Goal: Task Accomplishment & Management: Manage account settings

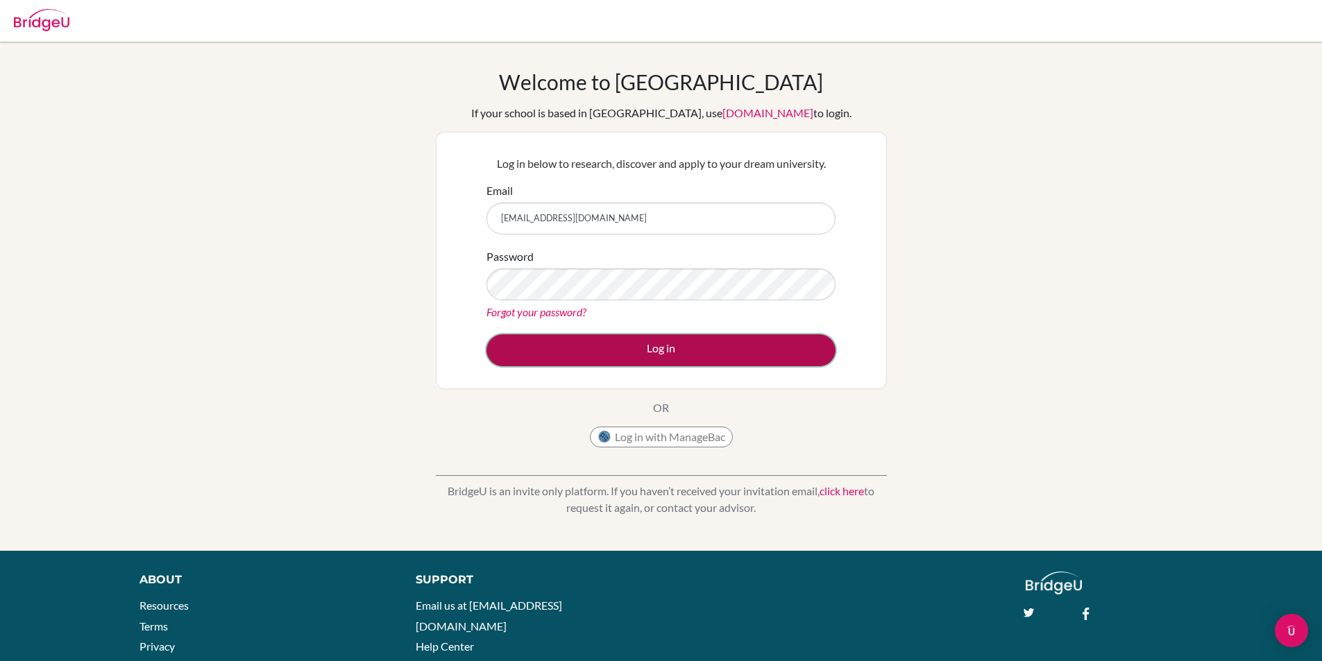
click at [655, 353] on button "Log in" at bounding box center [660, 350] width 349 height 32
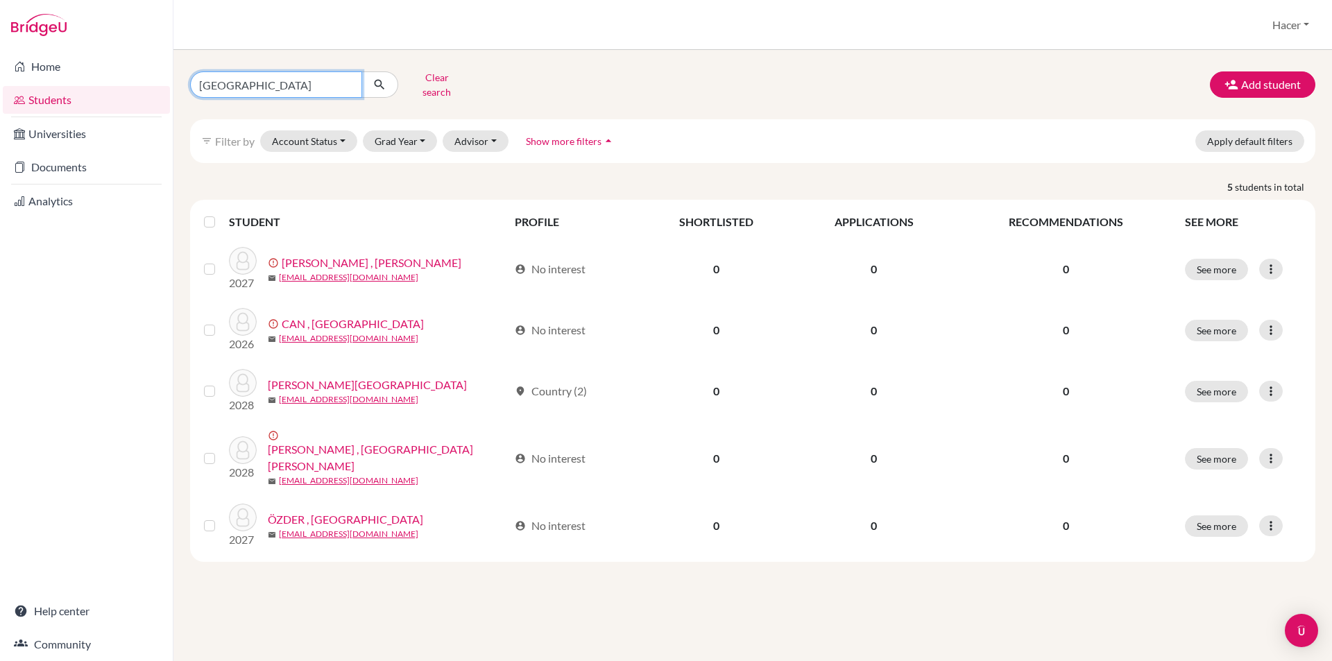
click at [348, 74] on input "[GEOGRAPHIC_DATA]" at bounding box center [276, 84] width 172 height 26
click at [446, 77] on button "Clear search" at bounding box center [436, 85] width 77 height 36
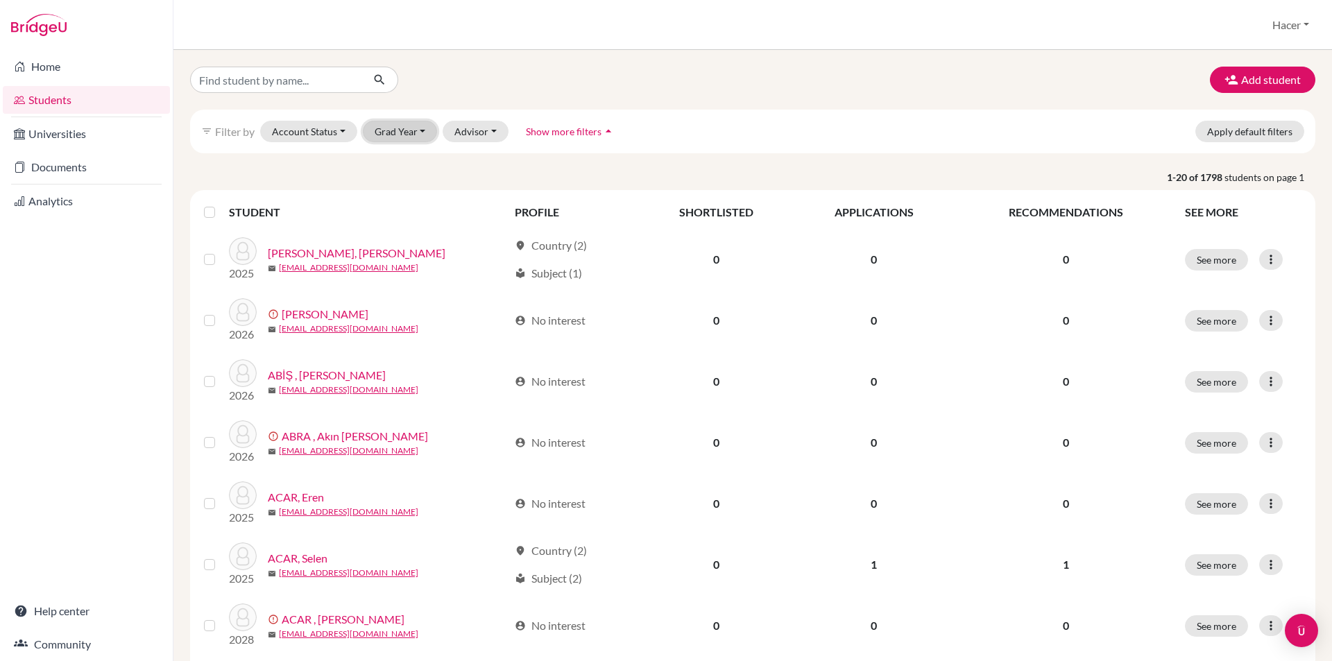
click at [421, 126] on button "Grad Year" at bounding box center [400, 132] width 75 height 22
click at [396, 207] on span "2026" at bounding box center [392, 205] width 25 height 17
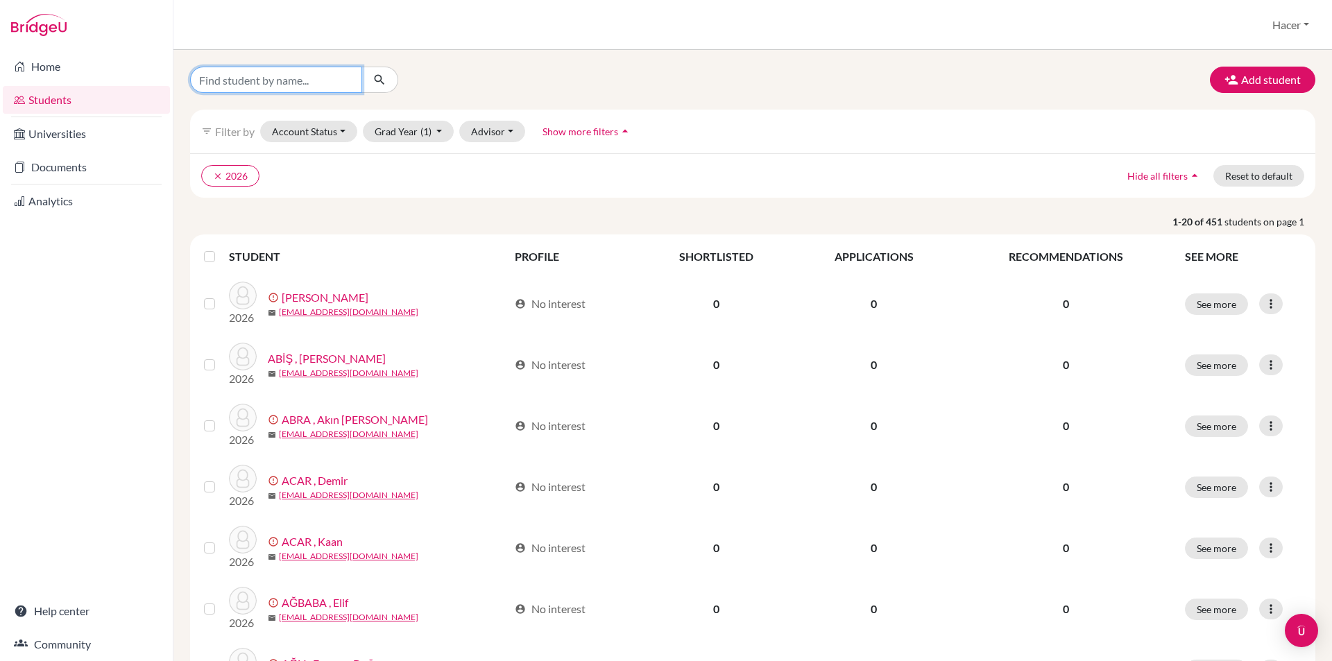
click at [343, 80] on input "Find student by name..." at bounding box center [276, 80] width 172 height 26
type input "ece"
click button "submit" at bounding box center [380, 80] width 37 height 26
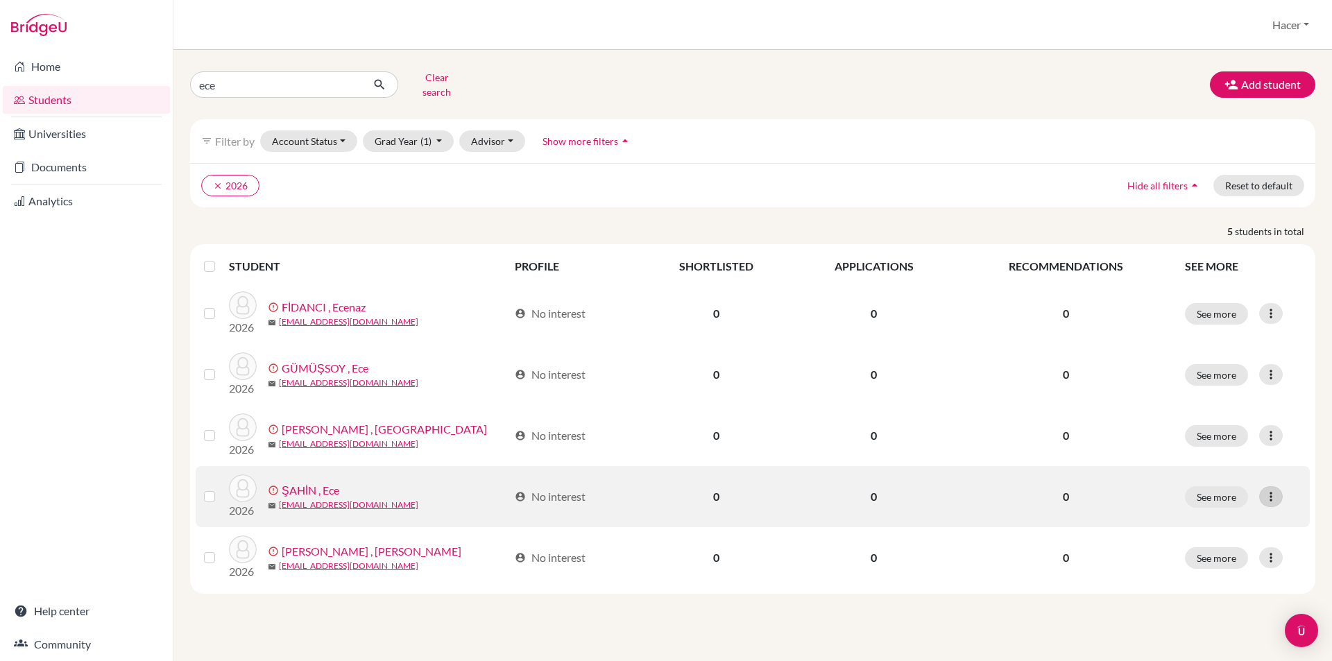
click at [1274, 490] on icon at bounding box center [1271, 497] width 14 height 14
click at [1216, 559] on button "Resend invite email" at bounding box center [1209, 570] width 126 height 22
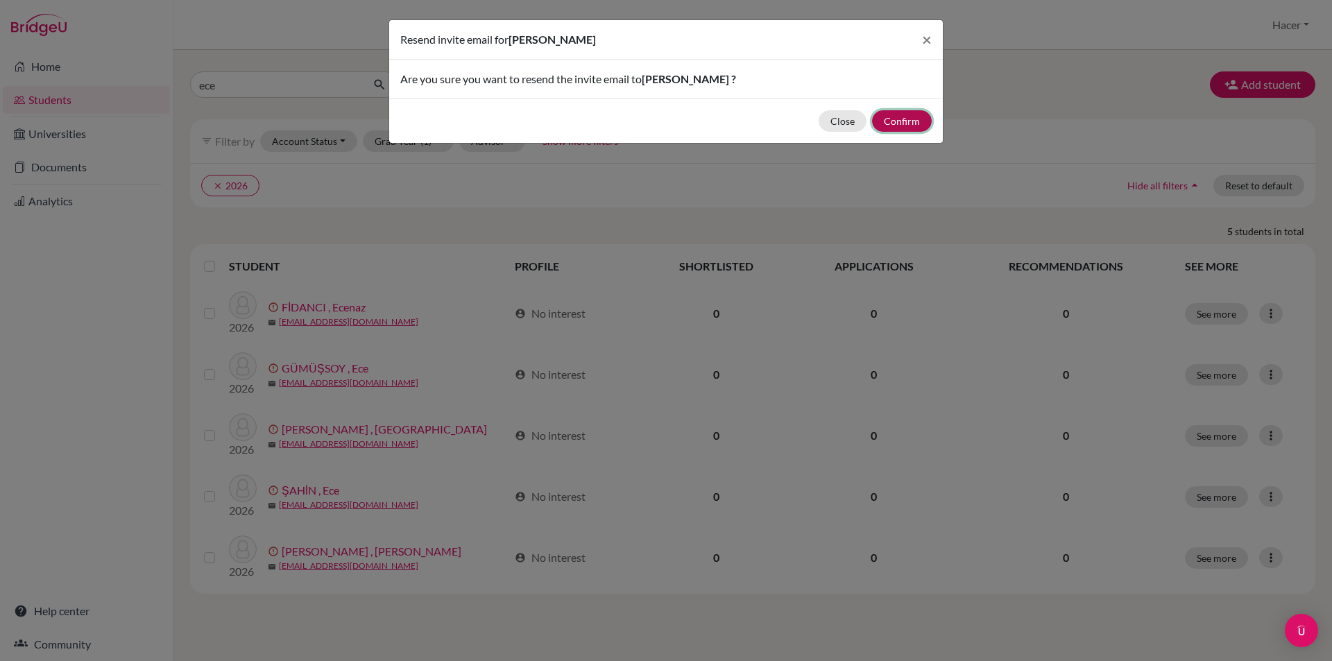
click at [903, 118] on button "Confirm" at bounding box center [902, 121] width 60 height 22
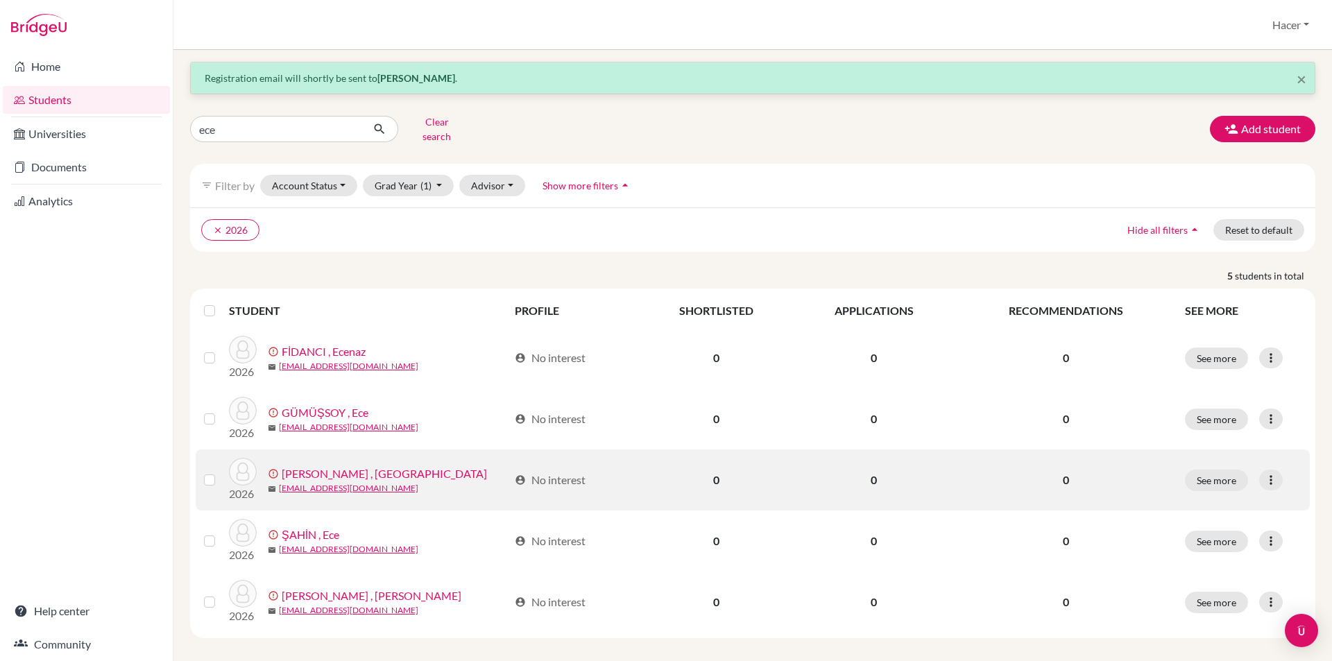
scroll to position [6, 0]
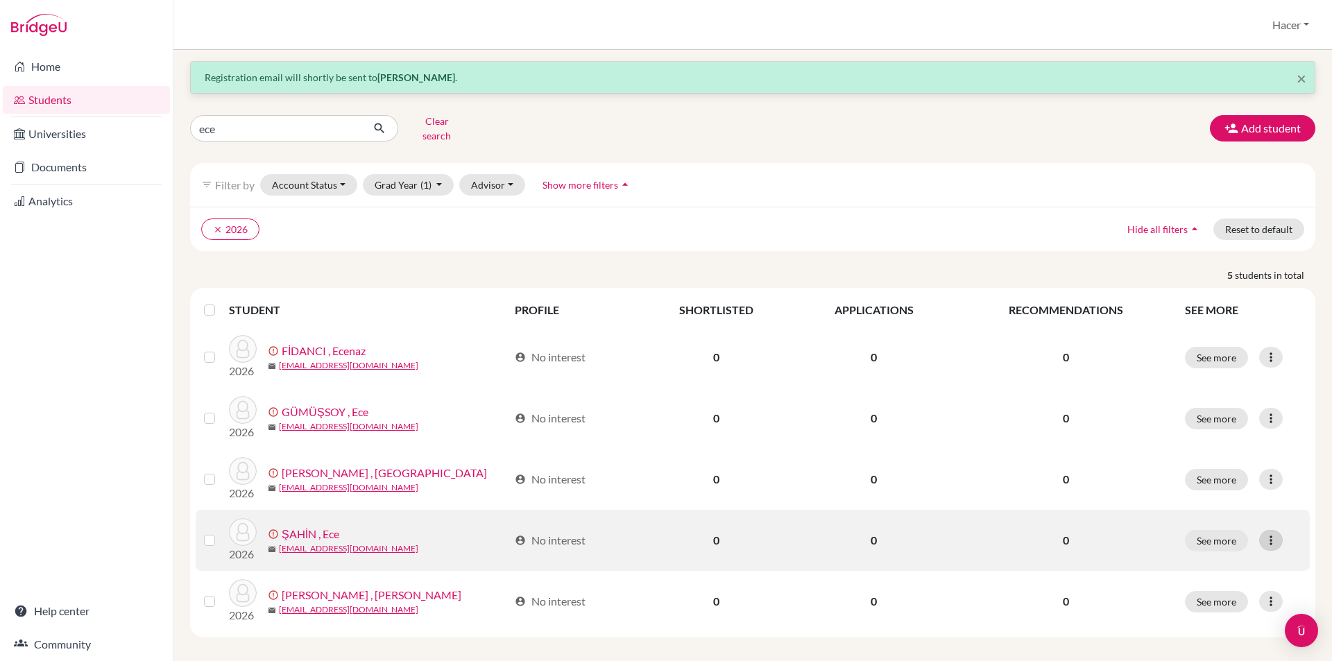
click at [1264, 534] on icon at bounding box center [1271, 541] width 14 height 14
click at [1214, 606] on button "Resend invite email" at bounding box center [1209, 614] width 126 height 22
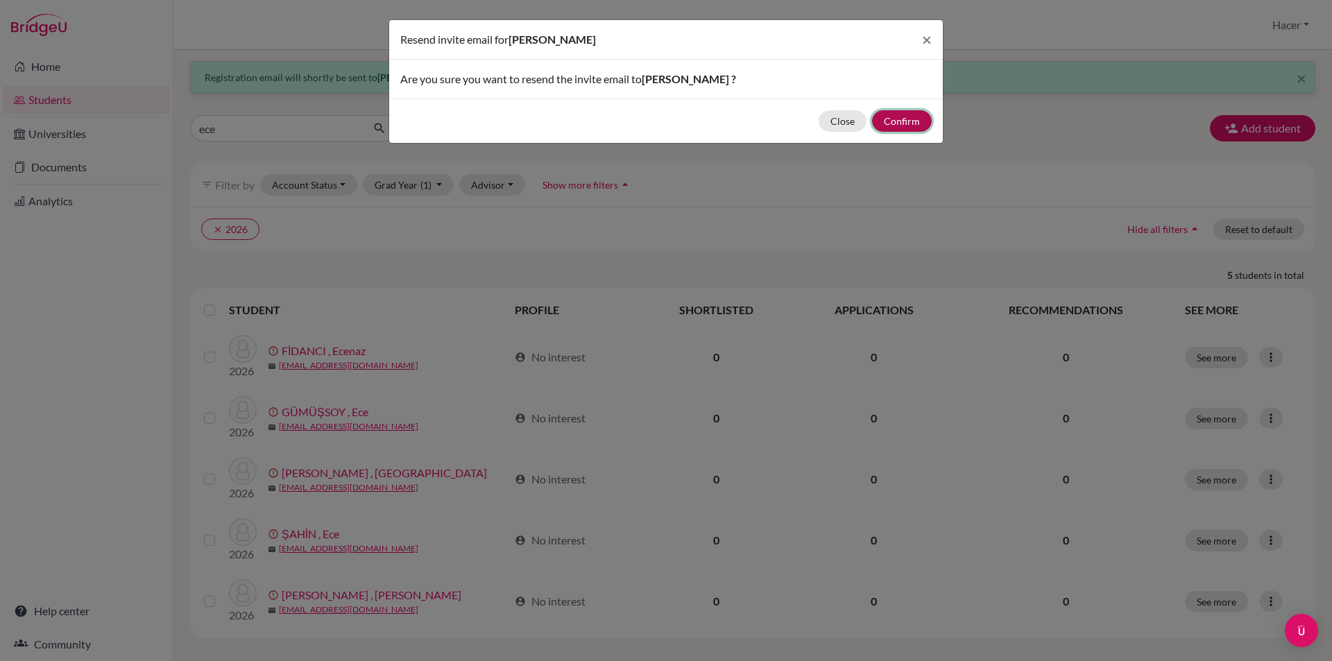
click at [906, 117] on button "Confirm" at bounding box center [902, 121] width 60 height 22
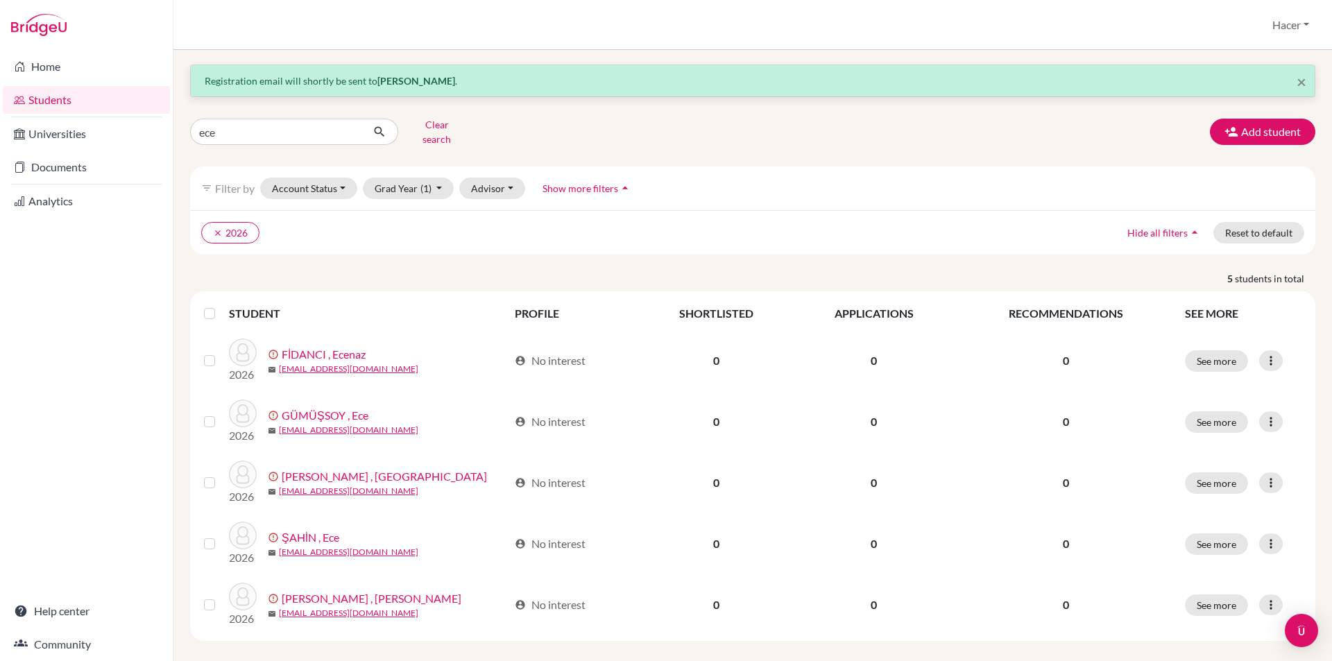
scroll to position [0, 0]
